Goal: Task Accomplishment & Management: Use online tool/utility

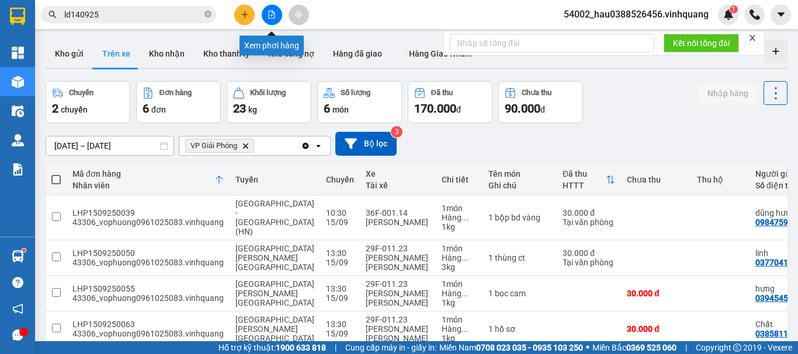
click at [270, 16] on icon "file-add" at bounding box center [271, 15] width 8 height 8
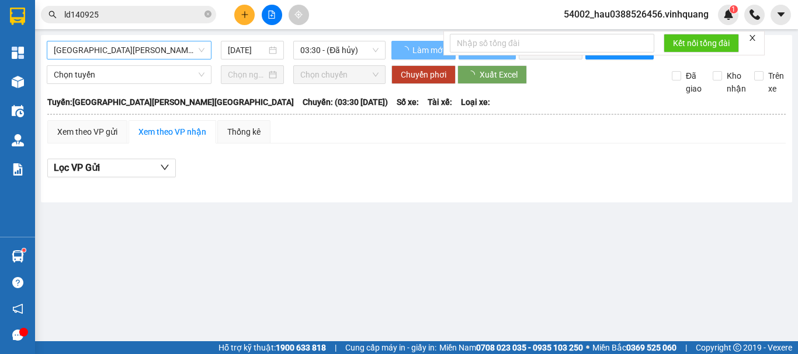
click at [114, 44] on span "[GEOGRAPHIC_DATA][PERSON_NAME][GEOGRAPHIC_DATA]" at bounding box center [129, 50] width 151 height 18
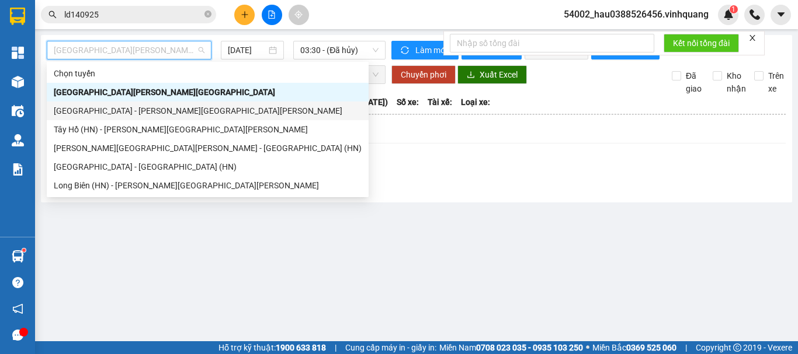
click at [110, 112] on div "[GEOGRAPHIC_DATA] - [PERSON_NAME][GEOGRAPHIC_DATA][PERSON_NAME]" at bounding box center [208, 111] width 308 height 13
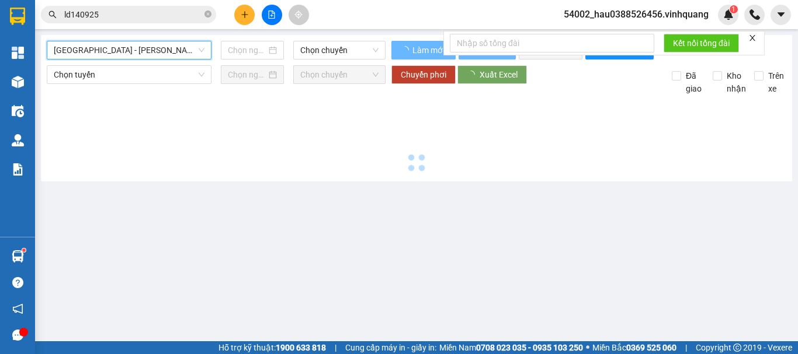
type input "[DATE]"
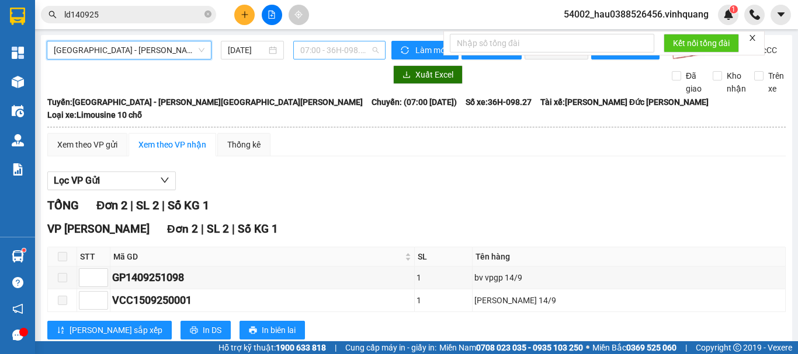
click at [320, 55] on span "07:00 - 36H-098.27" at bounding box center [339, 50] width 78 height 18
click at [146, 44] on span "[GEOGRAPHIC_DATA] - [PERSON_NAME][GEOGRAPHIC_DATA][PERSON_NAME]" at bounding box center [129, 50] width 151 height 18
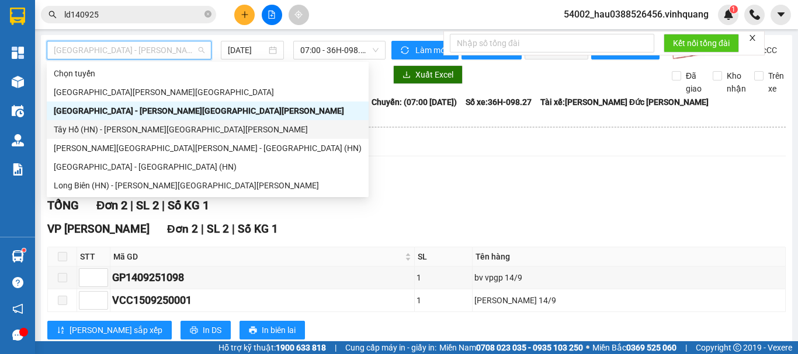
click at [128, 124] on div "Tây Hồ (HN) - [PERSON_NAME][GEOGRAPHIC_DATA][PERSON_NAME]" at bounding box center [208, 129] width 308 height 13
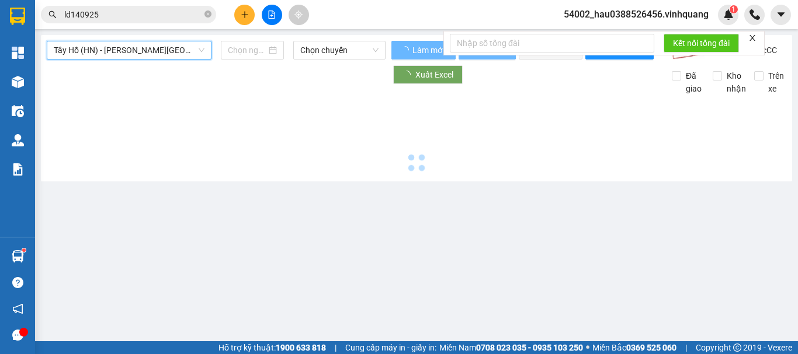
type input "[DATE]"
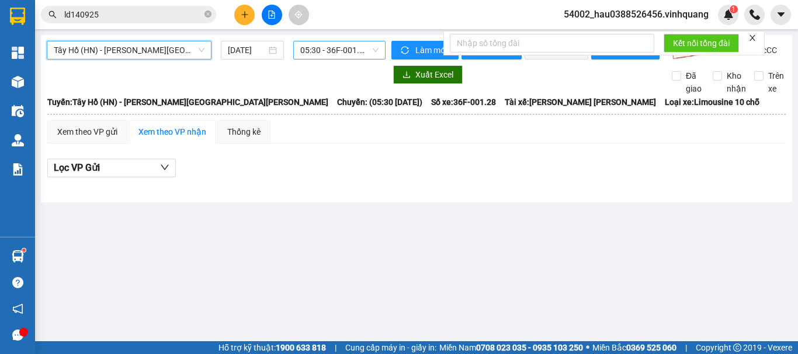
click at [317, 50] on span "05:30 - 36F-001.28" at bounding box center [339, 50] width 78 height 18
